Goal: Find specific page/section: Find specific page/section

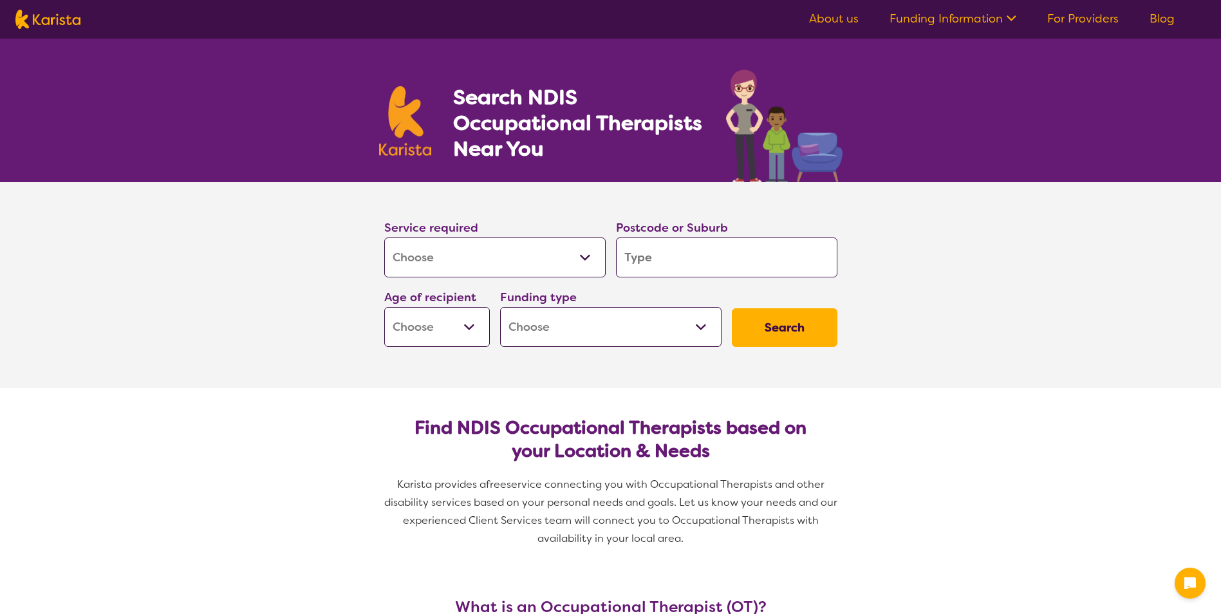
select select "[MEDICAL_DATA]"
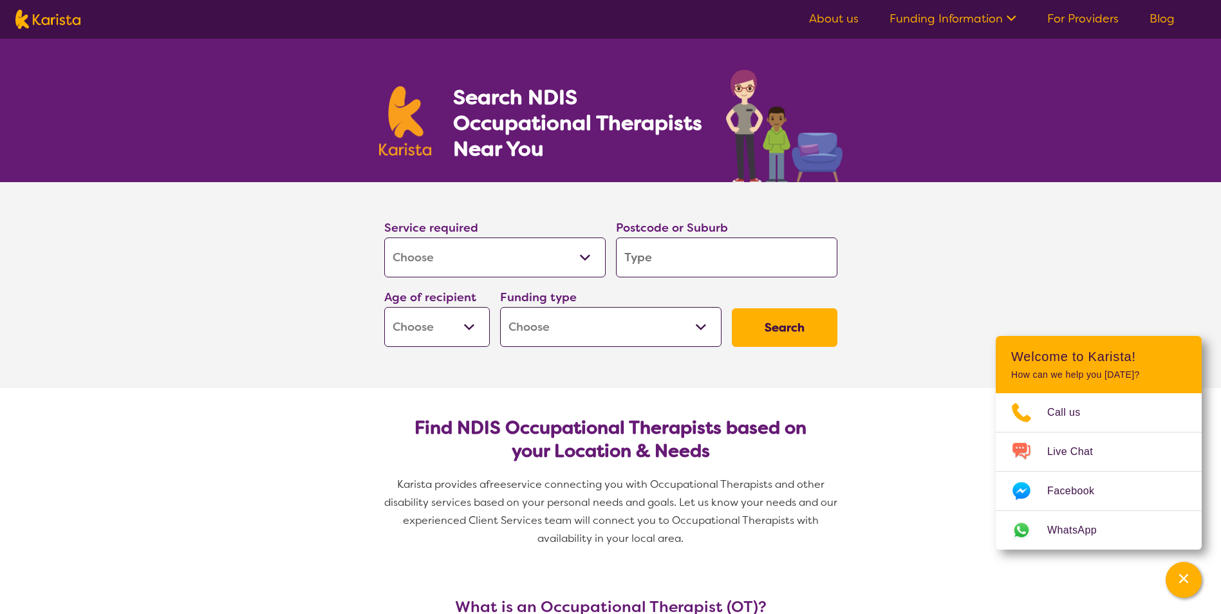
click at [677, 256] on input "search" at bounding box center [726, 257] width 221 height 40
type input "5"
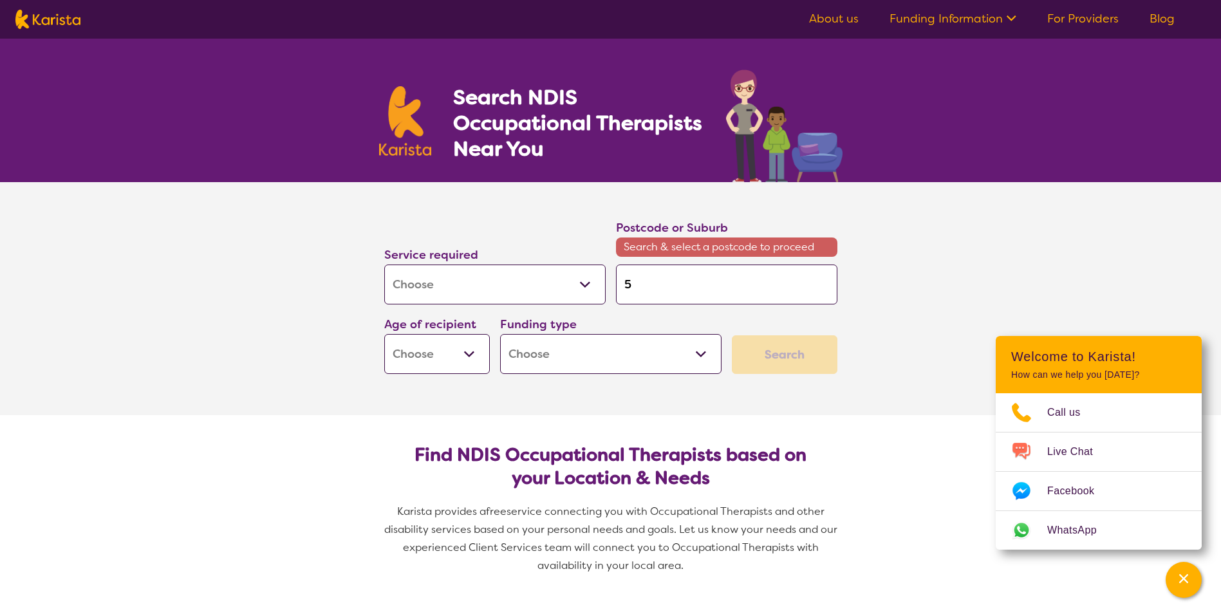
type input "50"
type input "500"
type input "5000"
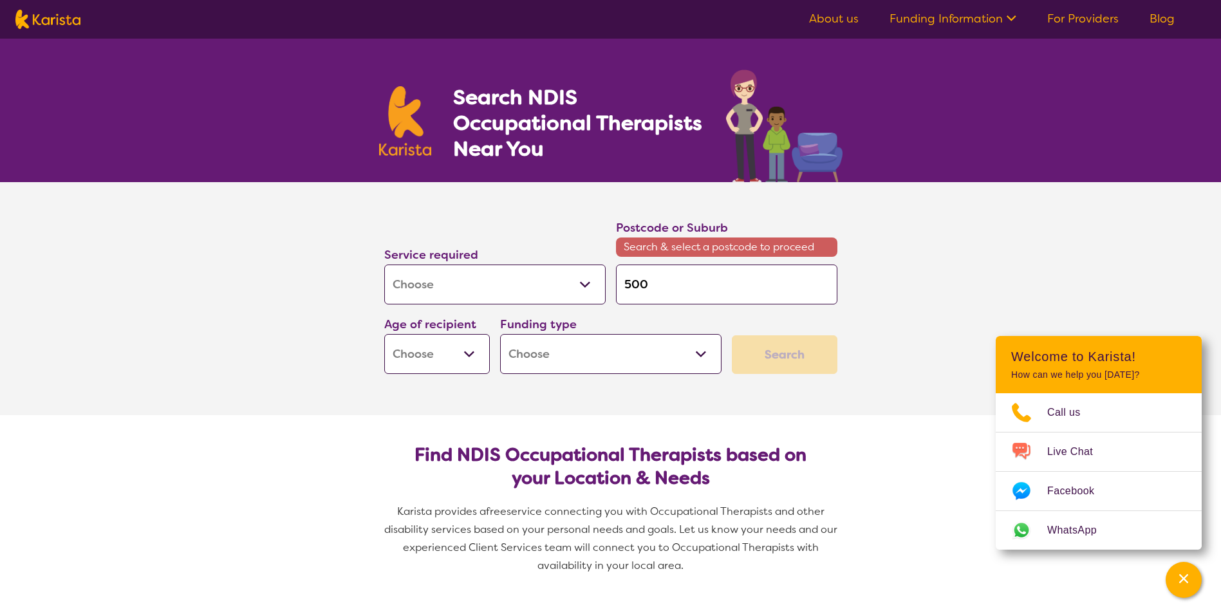
type input "5000"
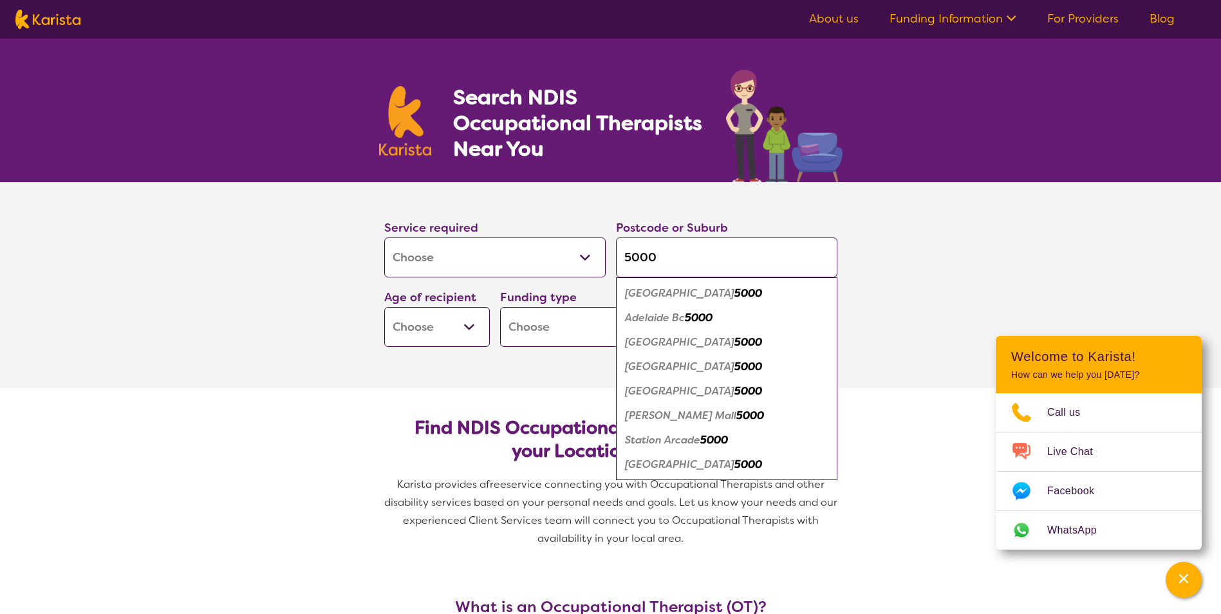
type input "5000"
click at [654, 291] on em "[GEOGRAPHIC_DATA]" at bounding box center [679, 293] width 109 height 14
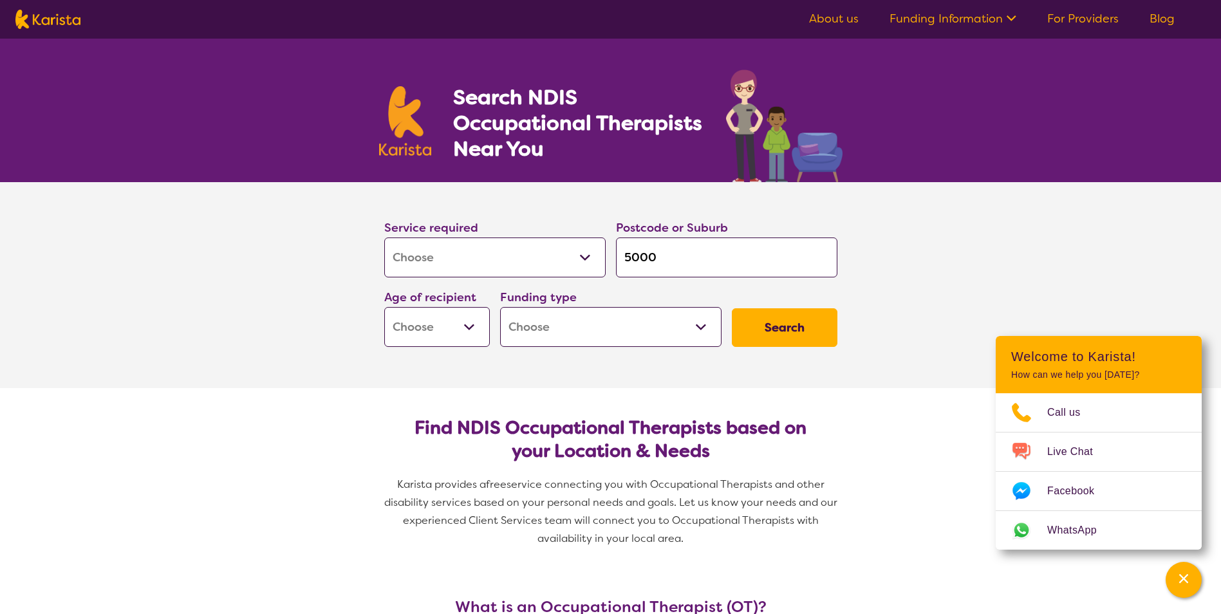
click at [770, 328] on button "Search" at bounding box center [785, 327] width 106 height 39
click at [462, 328] on select "Early Childhood - 0 to 9 Child - 10 to 11 Adolescent - 12 to 17 Adult - 18 to 6…" at bounding box center [437, 327] width 106 height 40
select select "AD"
click at [384, 307] on select "Early Childhood - 0 to 9 Child - 10 to 11 Adolescent - 12 to 17 Adult - 18 to 6…" at bounding box center [437, 327] width 106 height 40
select select "AD"
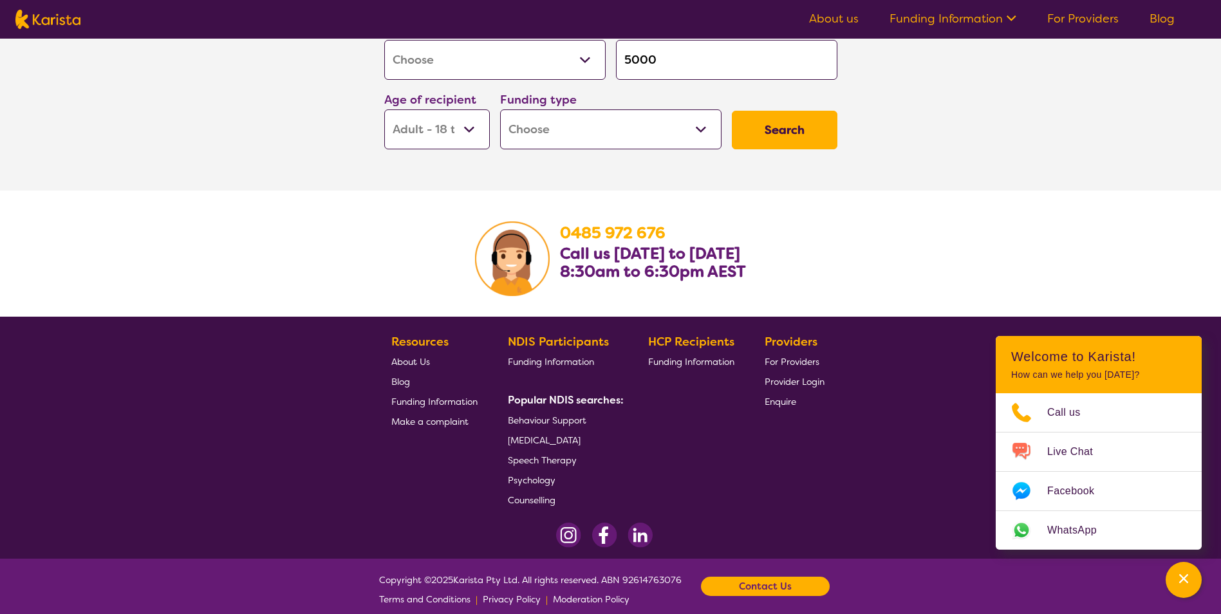
scroll to position [1994, 0]
